Goal: Book appointment/travel/reservation

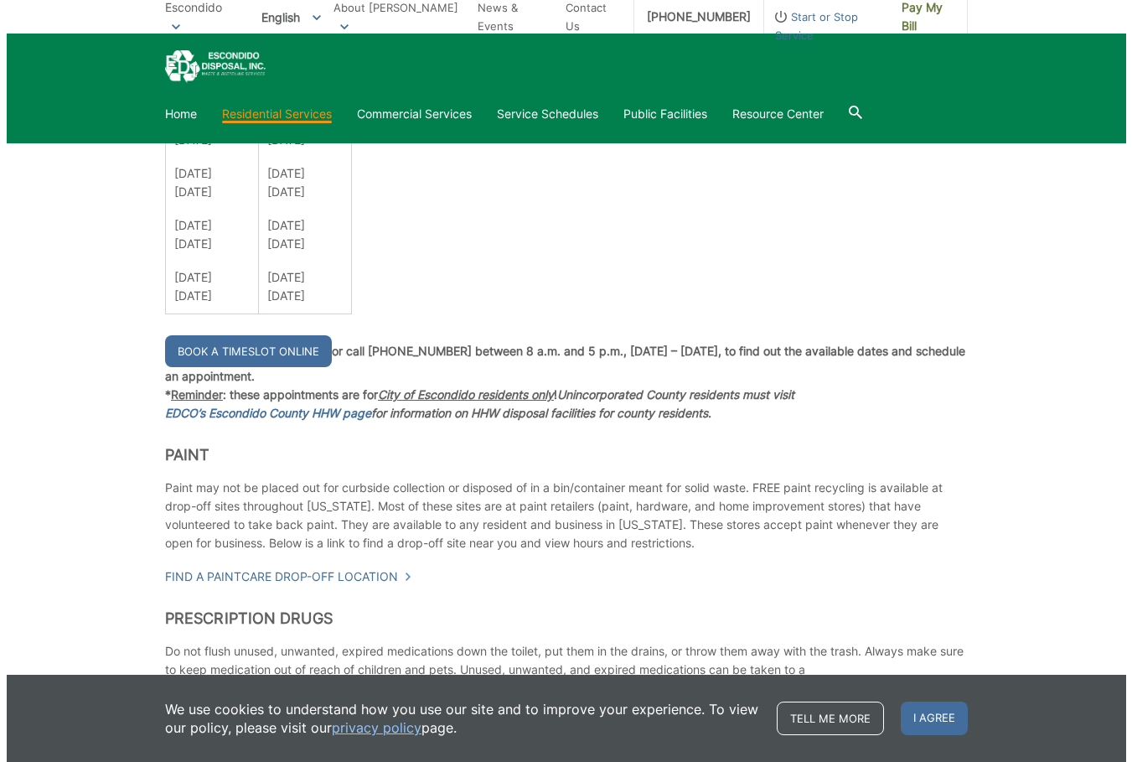
scroll to position [1257, 0]
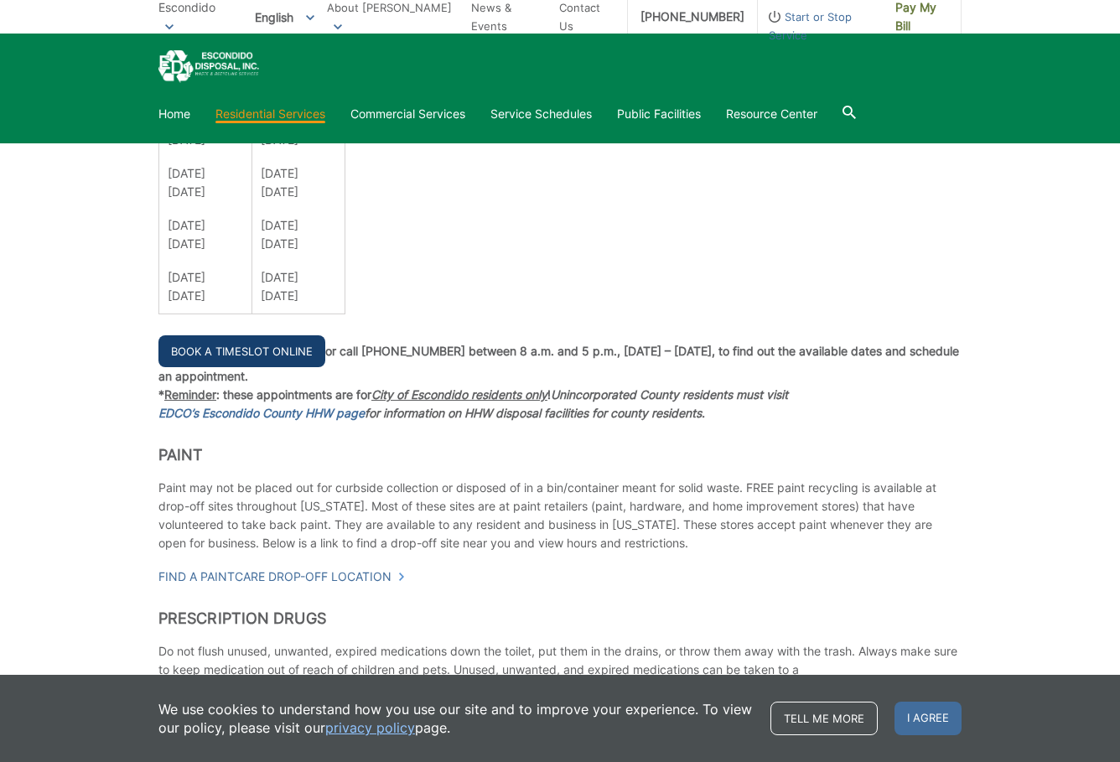
click at [308, 347] on link "Book a Timeslot Online" at bounding box center [241, 351] width 167 height 32
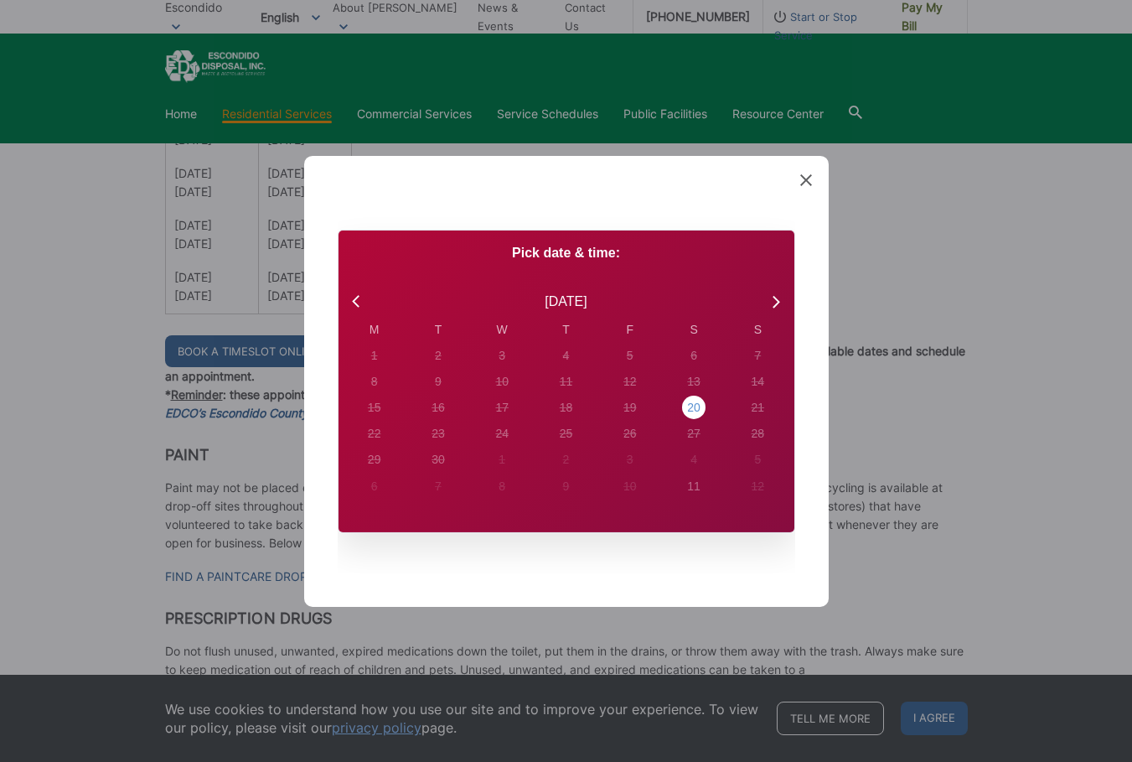
click at [378, 365] on div "20" at bounding box center [374, 356] width 7 height 18
radio input "true"
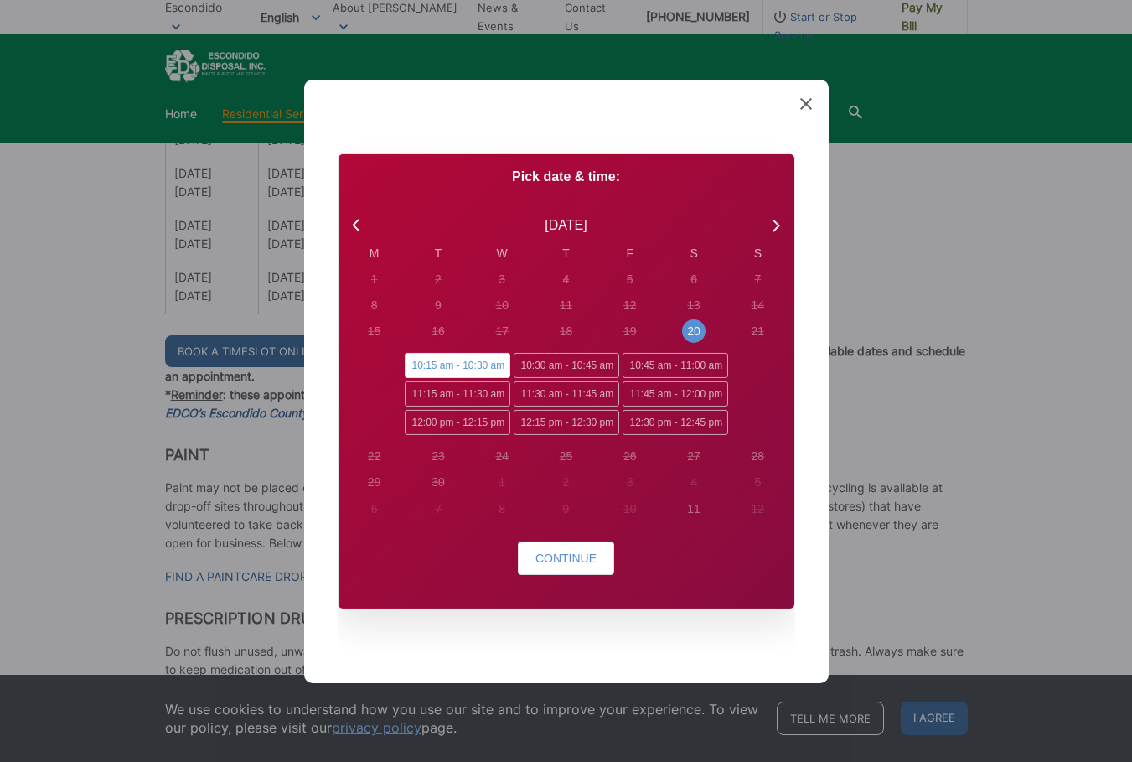
click at [560, 534] on div "Pick date & time: September 2025 M T W T F S S 1 2 3 4 5 6 7 8 9 10 11 12 13 14…" at bounding box center [567, 380] width 456 height 454
click at [557, 549] on button "Continue" at bounding box center [566, 559] width 96 height 34
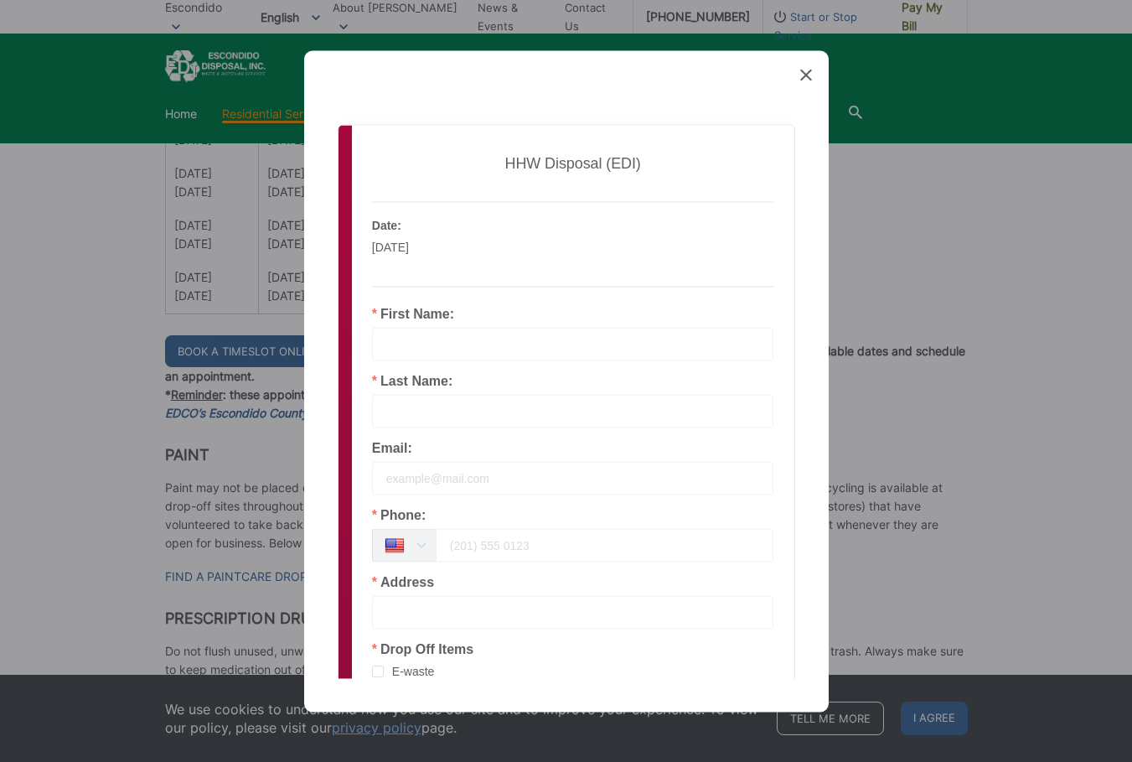
click at [526, 343] on input "text" at bounding box center [573, 344] width 402 height 34
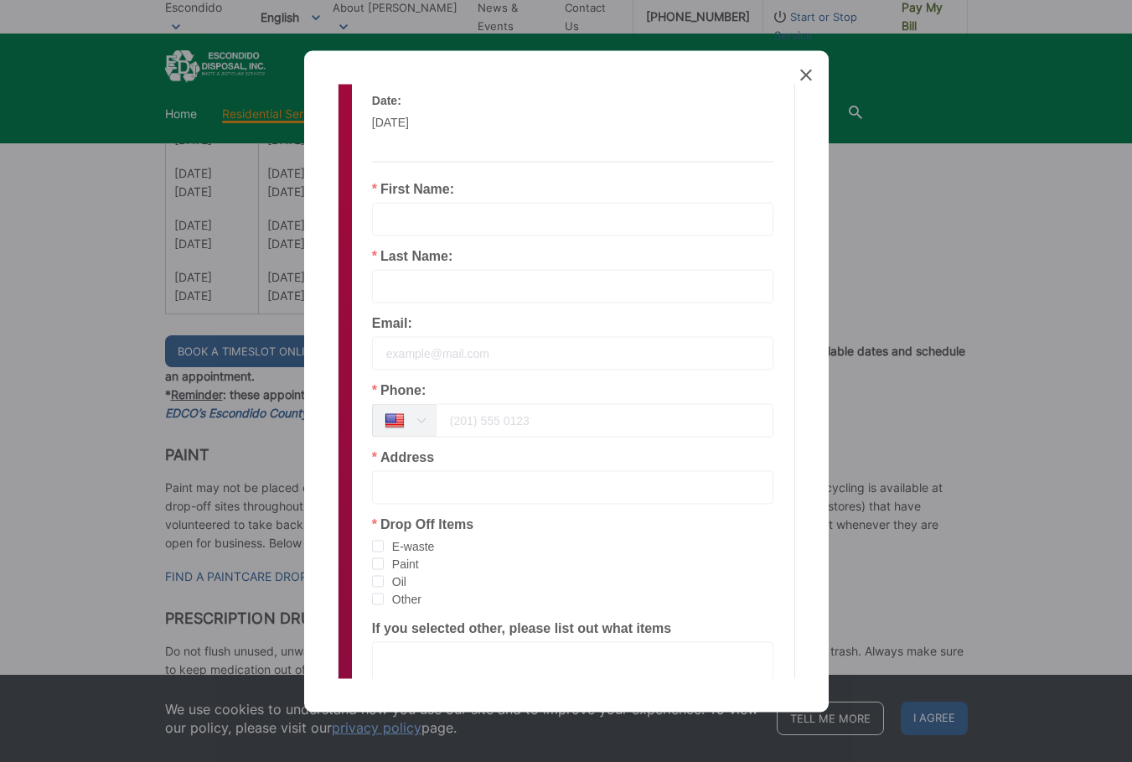
scroll to position [251, 0]
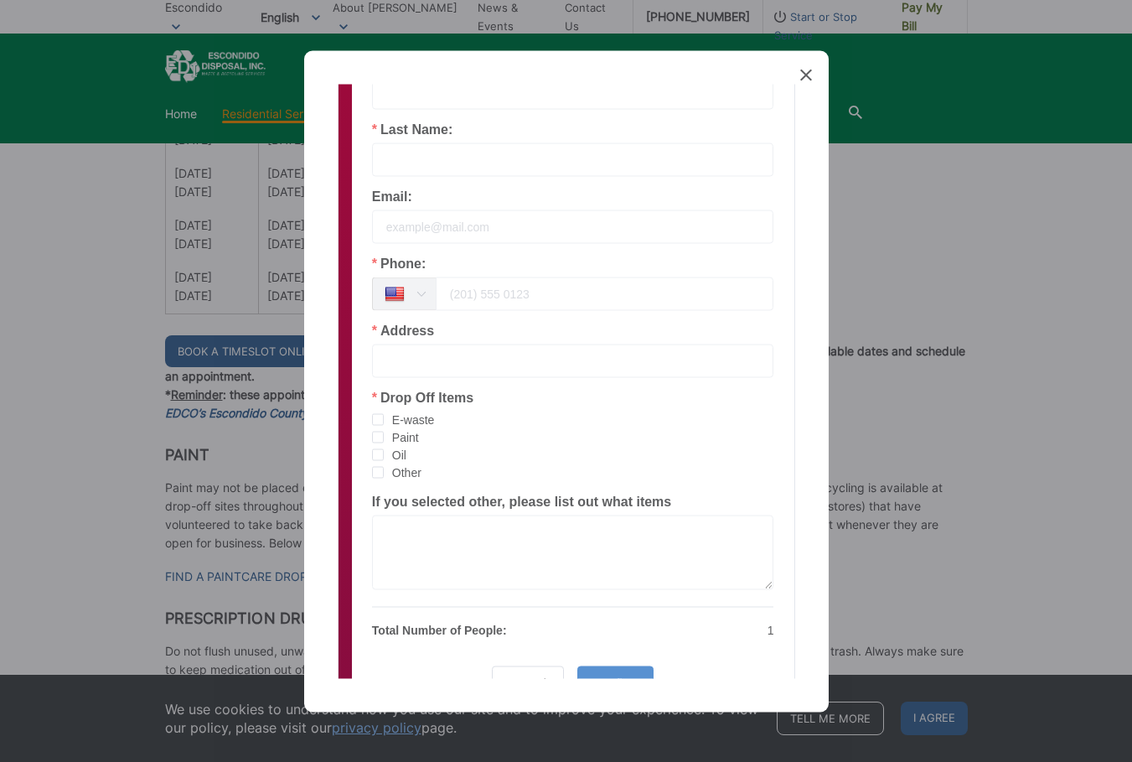
click at [416, 417] on span "E-waste" at bounding box center [409, 420] width 51 height 16
click at [384, 413] on input "E-waste" at bounding box center [384, 413] width 0 height 0
click at [487, 300] on input "tel" at bounding box center [605, 294] width 339 height 34
type input "760-855-5440"
click at [454, 360] on input "text" at bounding box center [573, 361] width 402 height 34
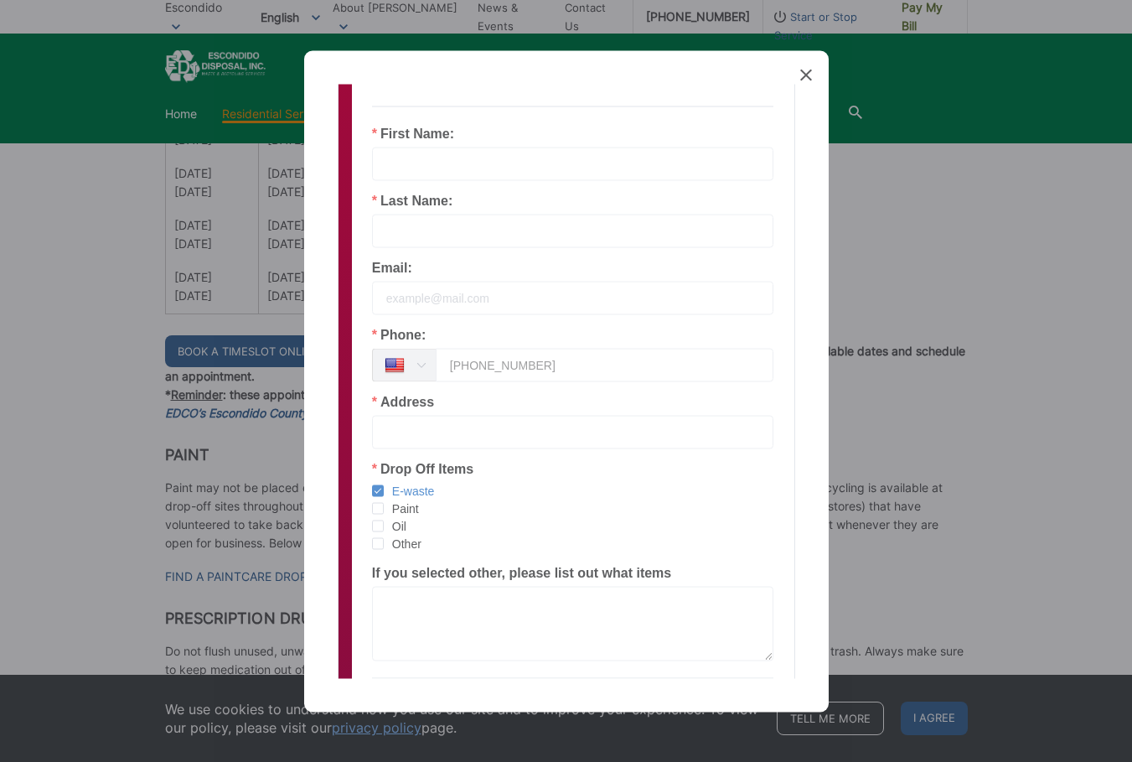
scroll to position [84, 0]
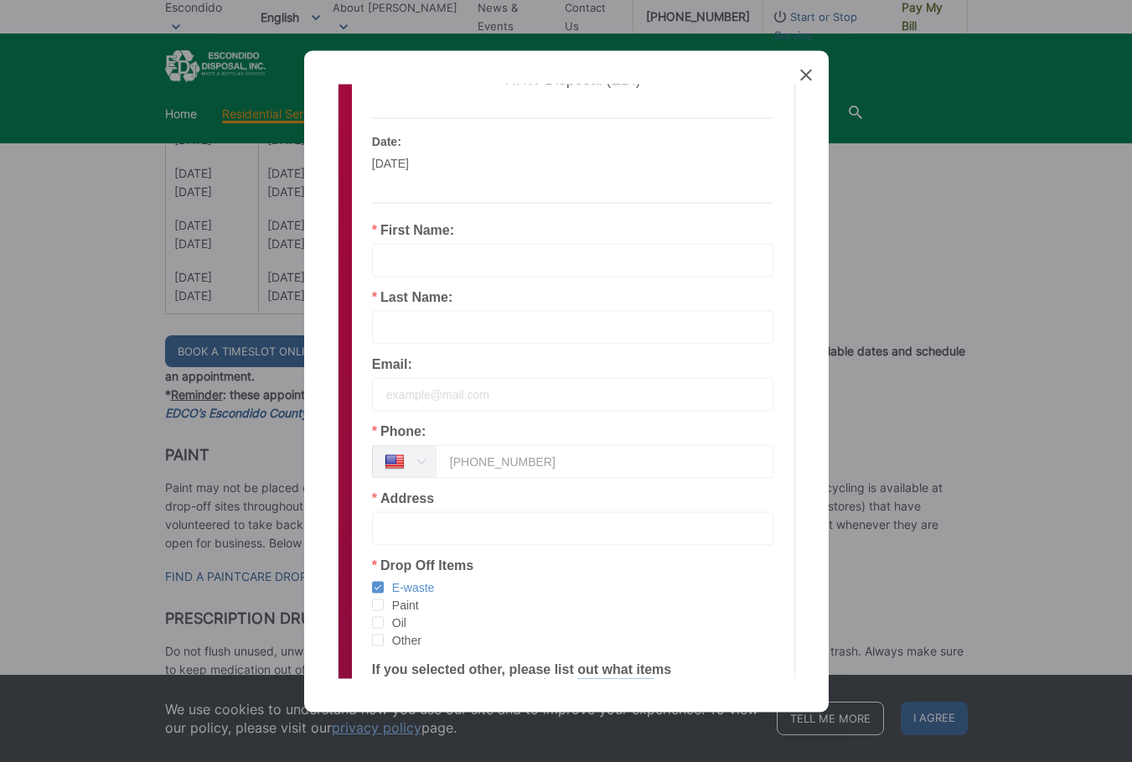
click at [474, 251] on input "text" at bounding box center [573, 260] width 402 height 34
type input "JERRY"
type input "MC DANIELS"
click at [495, 396] on input "email" at bounding box center [573, 394] width 402 height 34
type input "JARRYMCDANIELS@COX.NET"
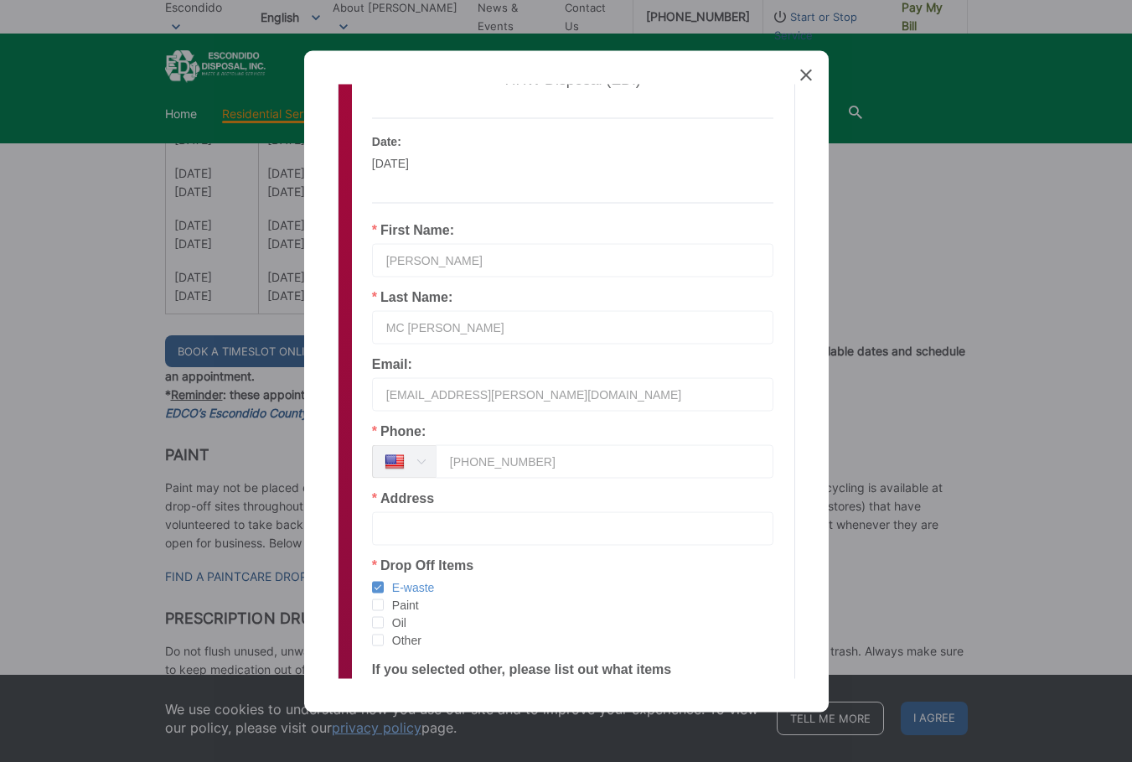
click at [553, 561] on div "Drop Off Items E-waste Paint Oil Other" at bounding box center [573, 603] width 402 height 91
paste input "2321 FALLBROOK PLC"
type input "2321 FALLBROOK PLC"
drag, startPoint x: 656, startPoint y: 313, endPoint x: 654, endPoint y: 326, distance: 13.5
click at [656, 313] on input "MC DANIELS" at bounding box center [573, 327] width 402 height 34
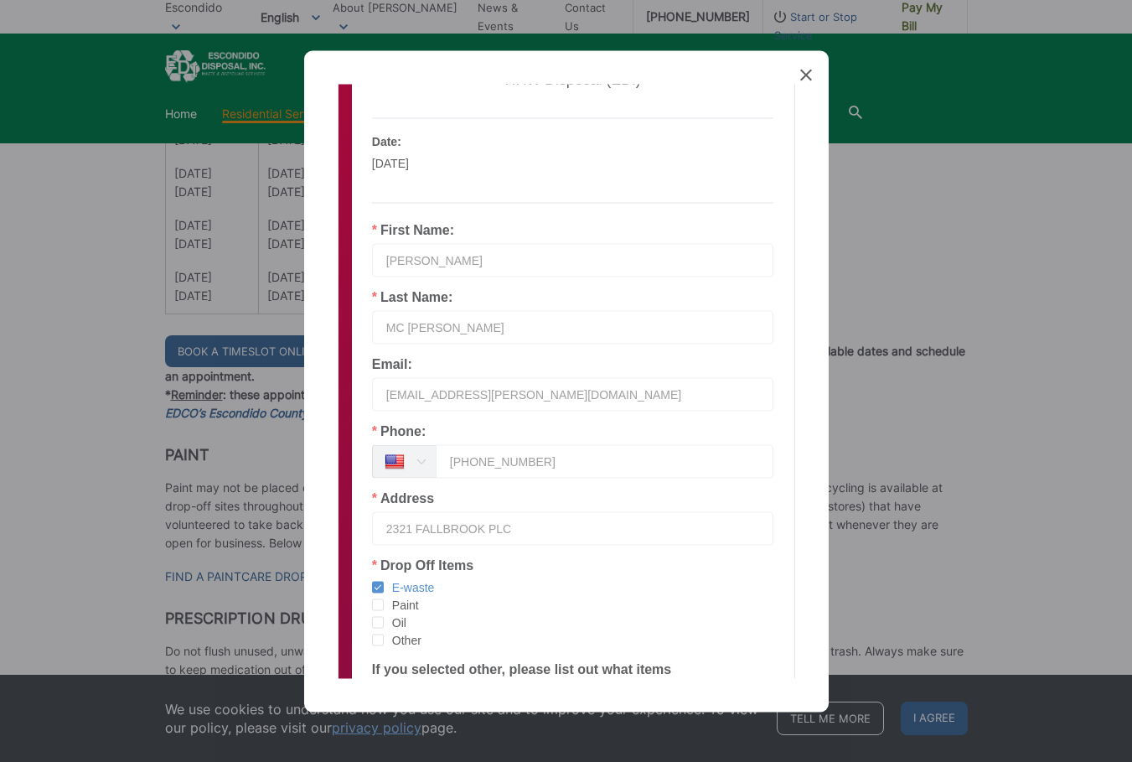
click at [651, 328] on input "MC DANIELS" at bounding box center [573, 327] width 402 height 34
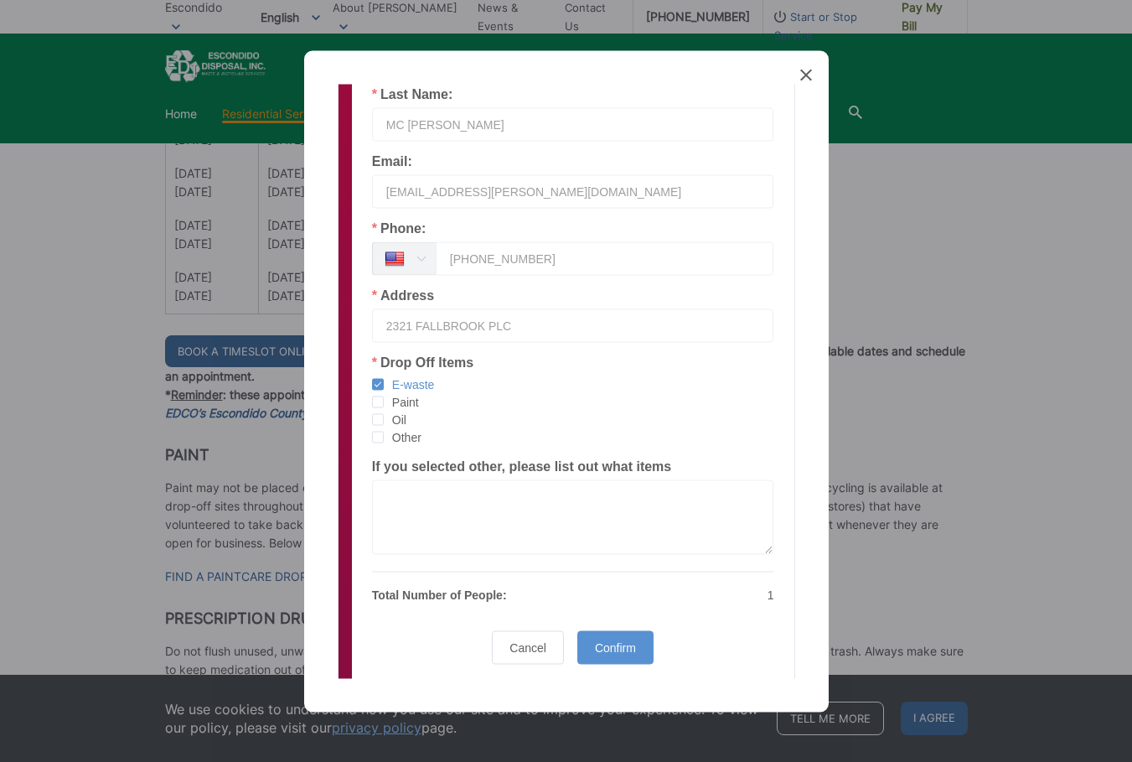
scroll to position [335, 0]
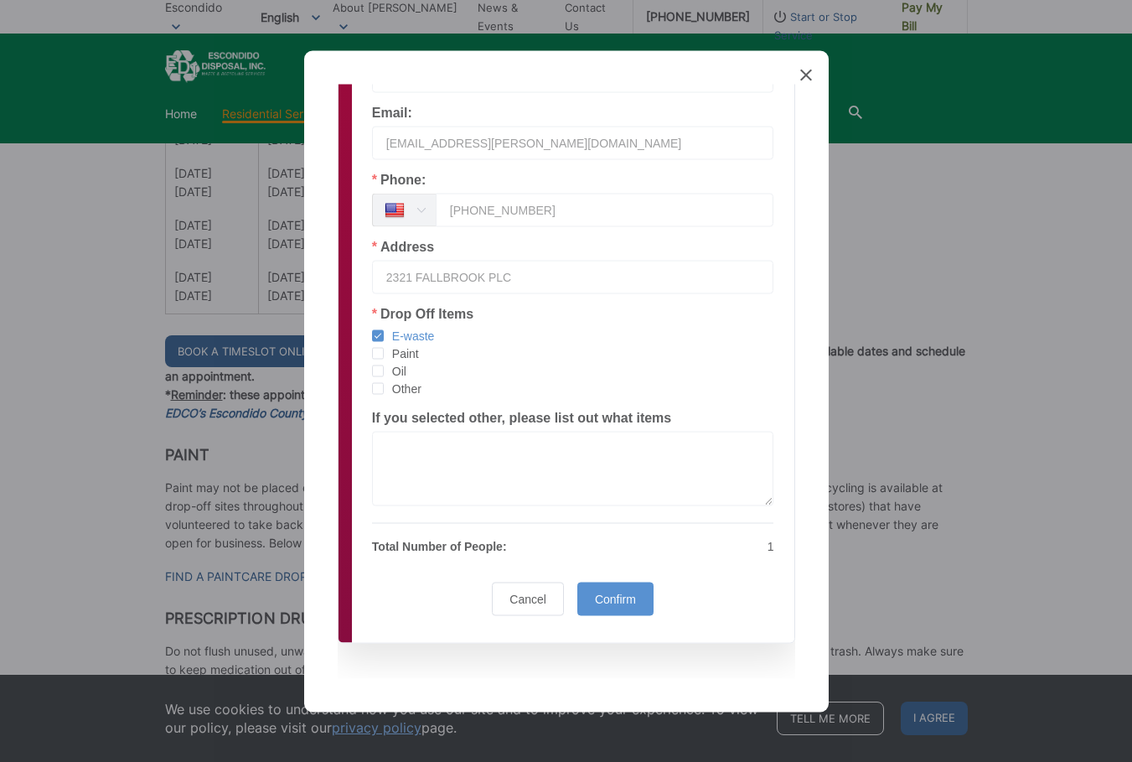
type input "MC DANIELS"
click at [412, 385] on span "Other" at bounding box center [403, 389] width 38 height 16
click at [384, 382] on input "Other" at bounding box center [384, 382] width 0 height 0
click at [441, 469] on textarea at bounding box center [573, 468] width 402 height 75
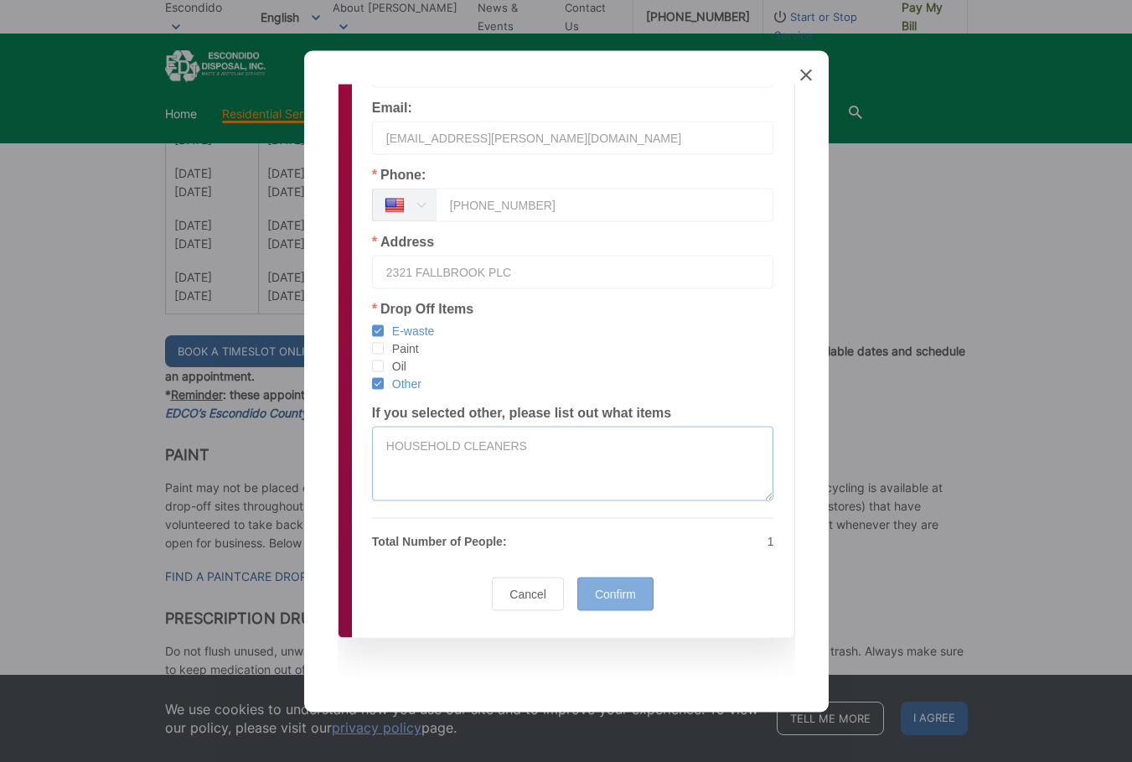
type textarea "HOUSEHOLD CLEANERS"
click at [591, 606] on div "Confirm" at bounding box center [616, 594] width 76 height 34
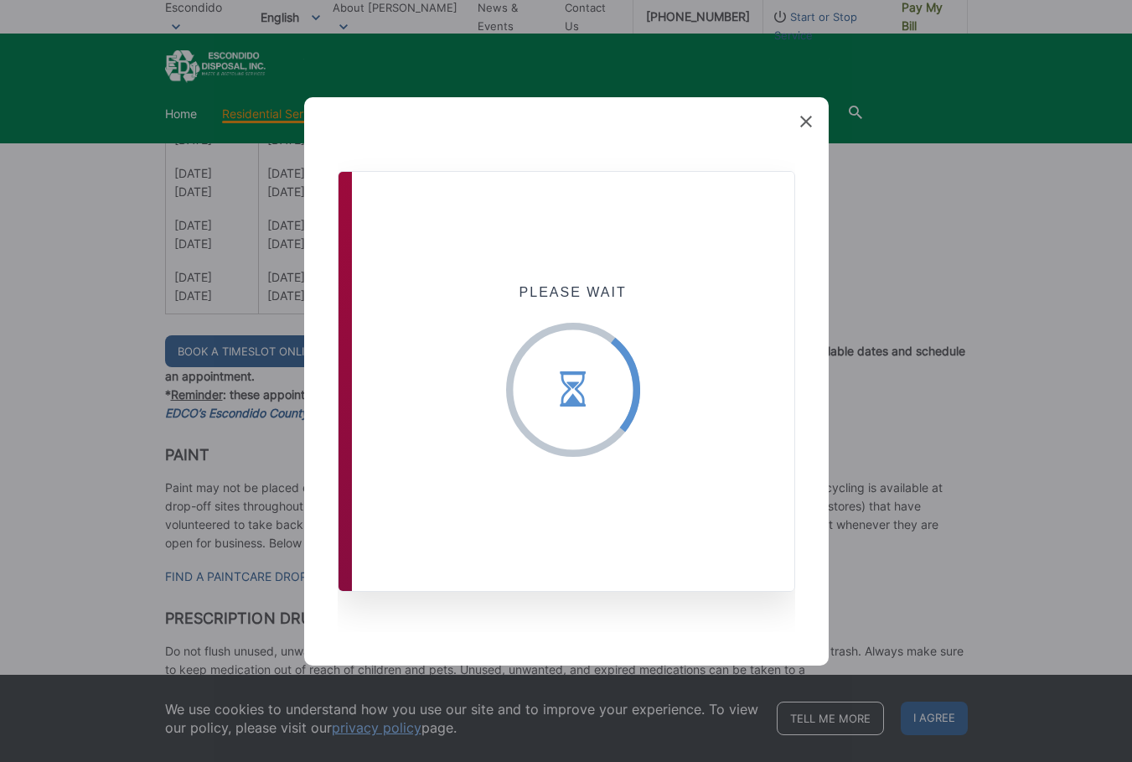
scroll to position [0, 0]
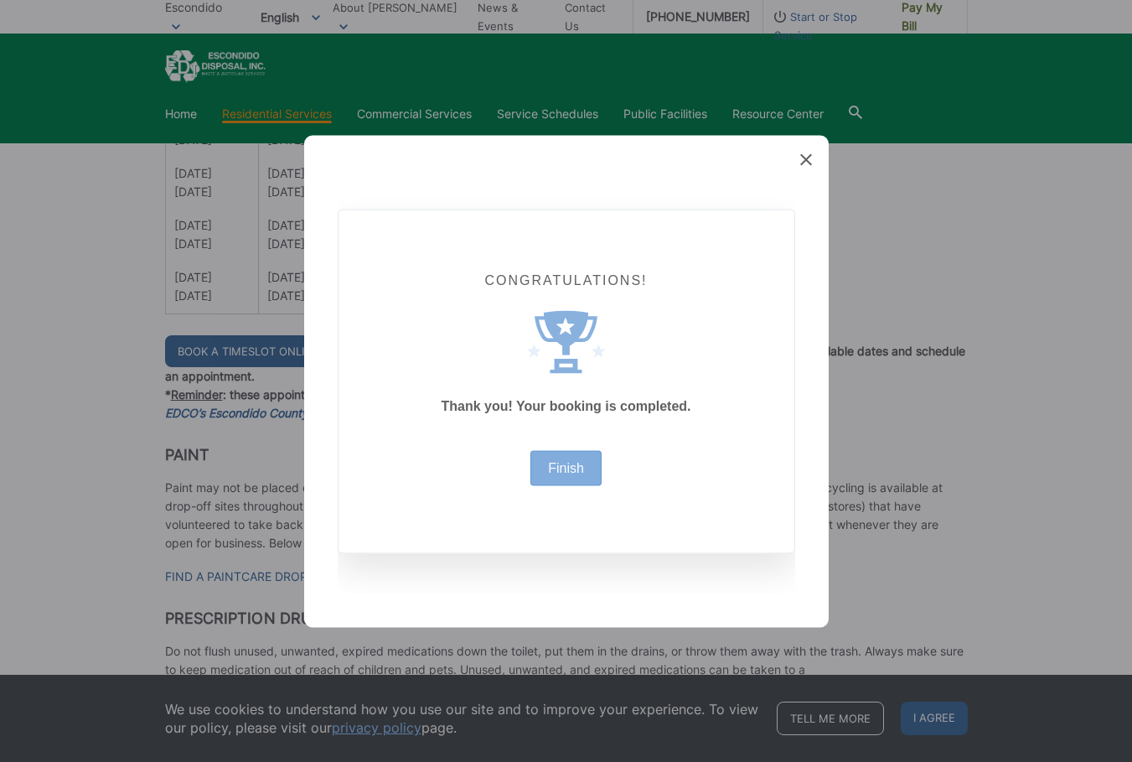
click at [552, 459] on div "Finish" at bounding box center [566, 467] width 71 height 35
click at [571, 466] on link "Finish" at bounding box center [566, 467] width 36 height 13
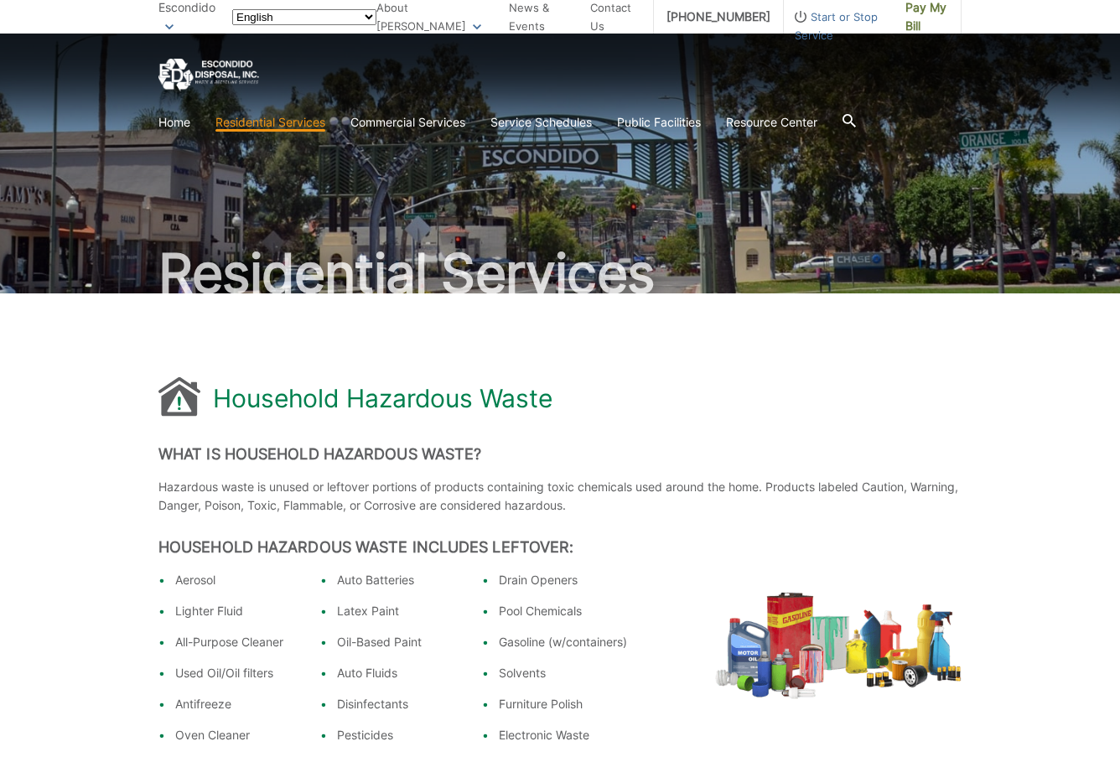
scroll to position [1257, 0]
